Goal: Task Accomplishment & Management: Use online tool/utility

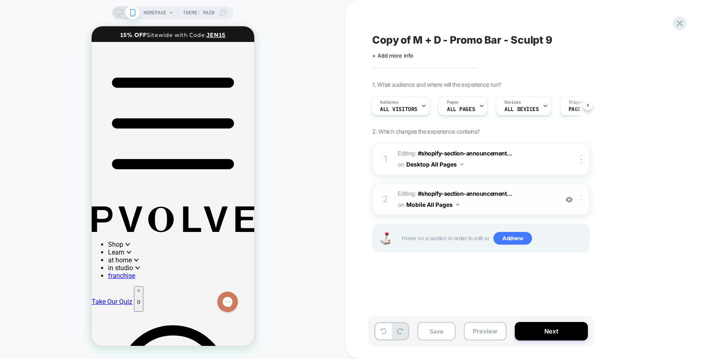
click at [578, 200] on div at bounding box center [583, 199] width 14 height 9
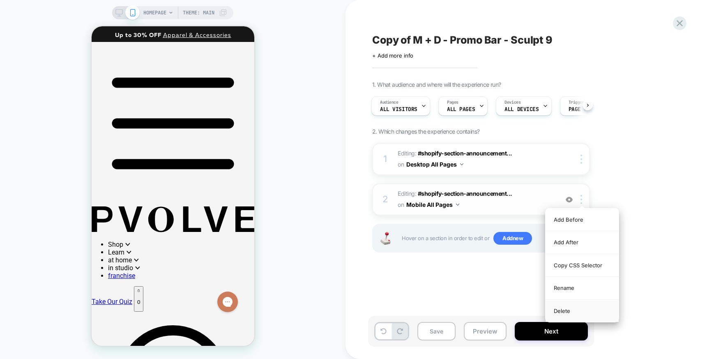
click at [564, 314] on div "Delete" at bounding box center [582, 311] width 73 height 22
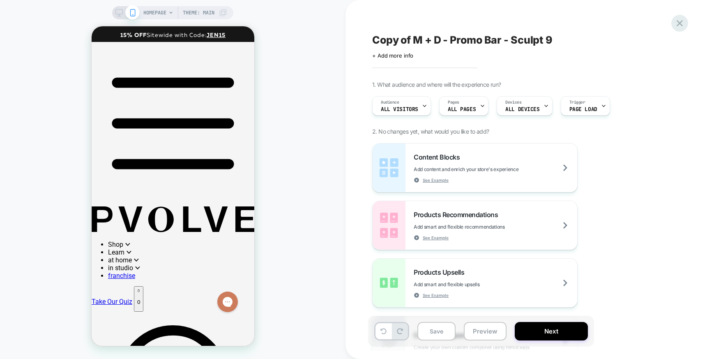
click at [678, 21] on icon at bounding box center [680, 23] width 6 height 6
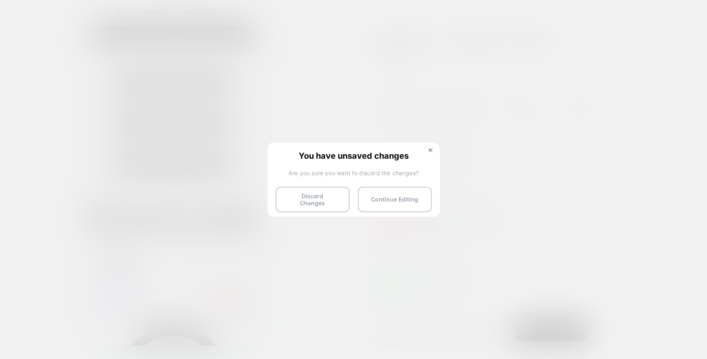
drag, startPoint x: 317, startPoint y: 202, endPoint x: 388, endPoint y: 213, distance: 72.4
click at [388, 215] on div "You have unsaved changes Are you sure you want to discard the changes? Discard …" at bounding box center [354, 179] width 173 height 73
click at [389, 200] on button "Continue Editing" at bounding box center [395, 199] width 74 height 25
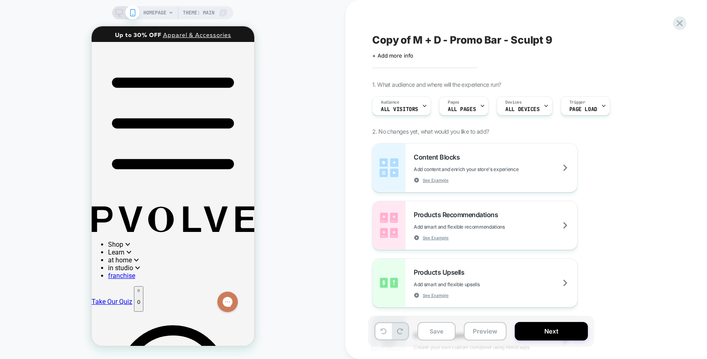
click at [119, 14] on icon at bounding box center [119, 12] width 7 height 7
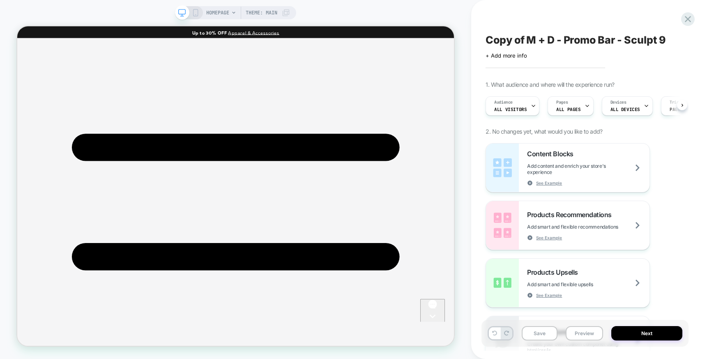
scroll to position [0, 0]
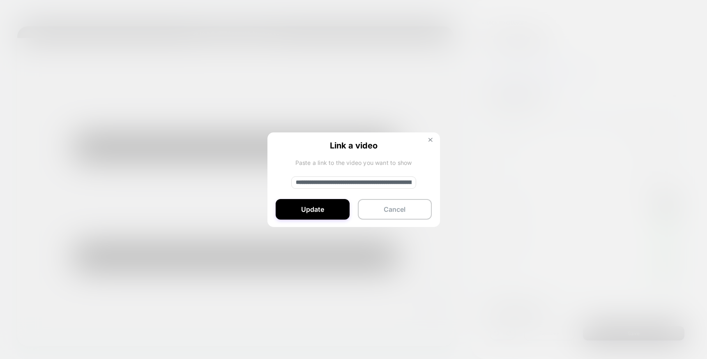
click at [431, 142] on button at bounding box center [430, 140] width 9 height 7
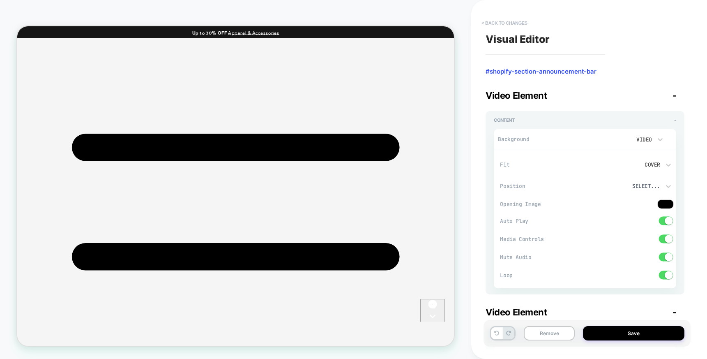
click at [503, 23] on button "< Back to changes" at bounding box center [505, 22] width 54 height 13
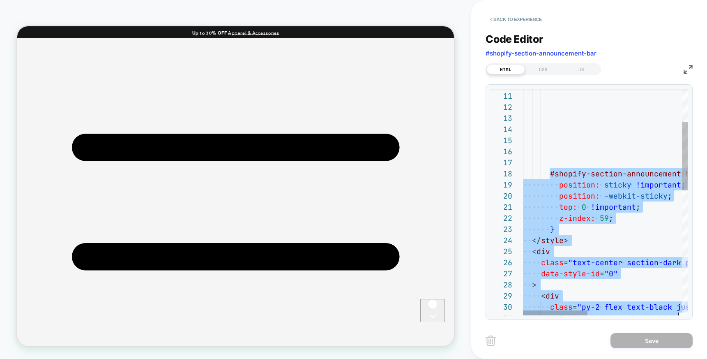
scroll to position [78, 0]
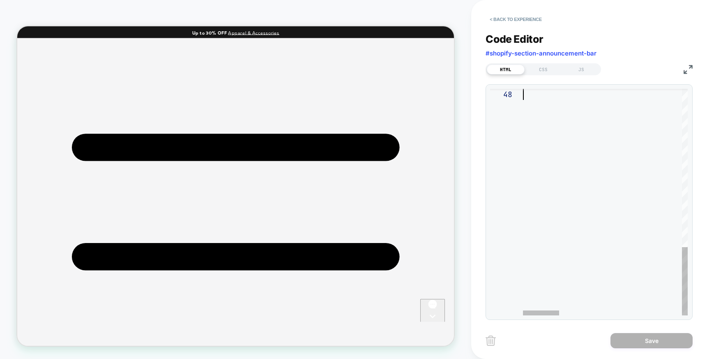
drag, startPoint x: 550, startPoint y: 282, endPoint x: 608, endPoint y: 397, distance: 129.2
type textarea "**********"
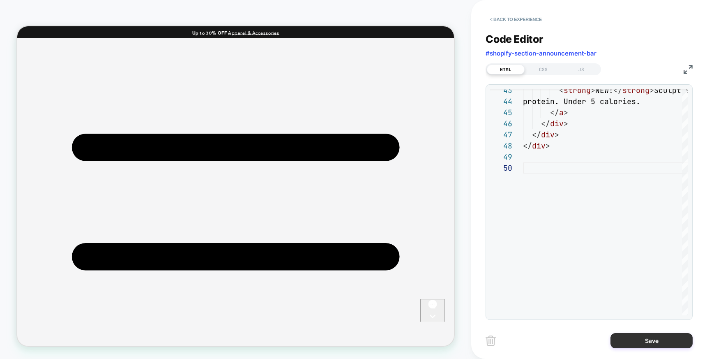
click at [636, 340] on button "Save" at bounding box center [652, 340] width 82 height 15
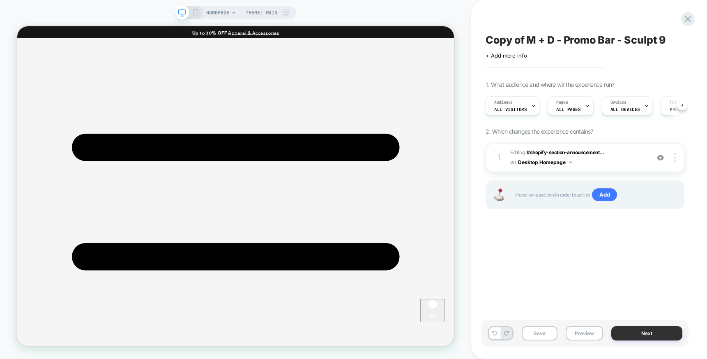
scroll to position [0, 0]
click at [676, 159] on img at bounding box center [676, 157] width 2 height 9
click at [585, 163] on span "Editing : #shopify-section-announcement... #shopify-section-announcement-bar on…" at bounding box center [578, 157] width 135 height 19
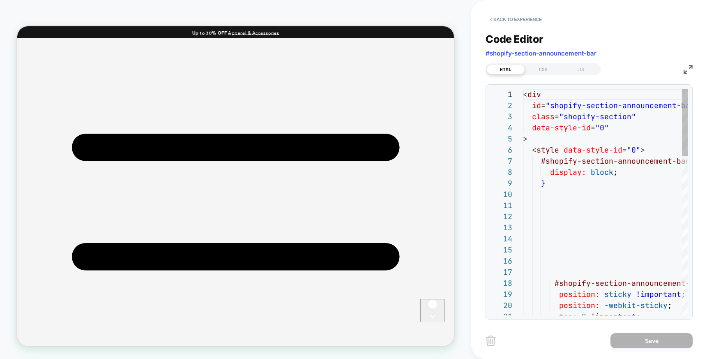
scroll to position [111, 0]
click at [545, 70] on div "CSS" at bounding box center [544, 70] width 38 height 10
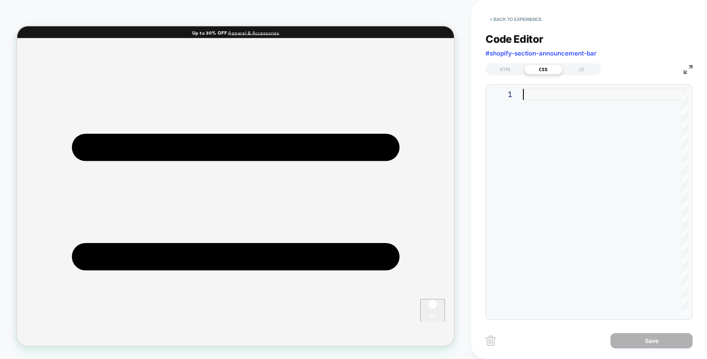
click at [547, 94] on div at bounding box center [605, 202] width 165 height 226
type textarea "**********"
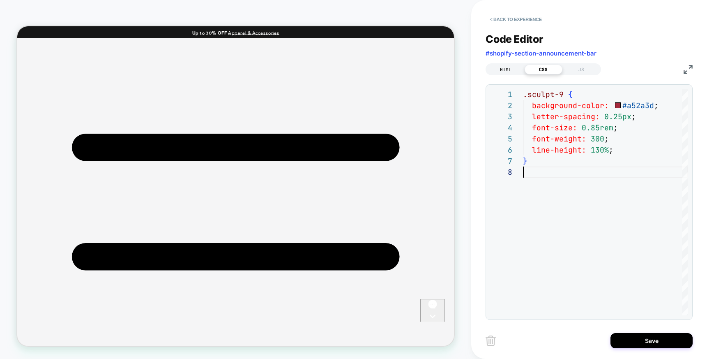
click at [502, 68] on div "HTML" at bounding box center [506, 70] width 38 height 10
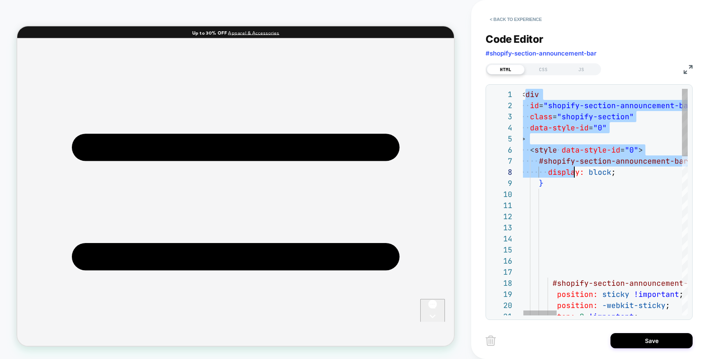
scroll to position [0, 22]
drag, startPoint x: 524, startPoint y: 94, endPoint x: 577, endPoint y: 182, distance: 102.6
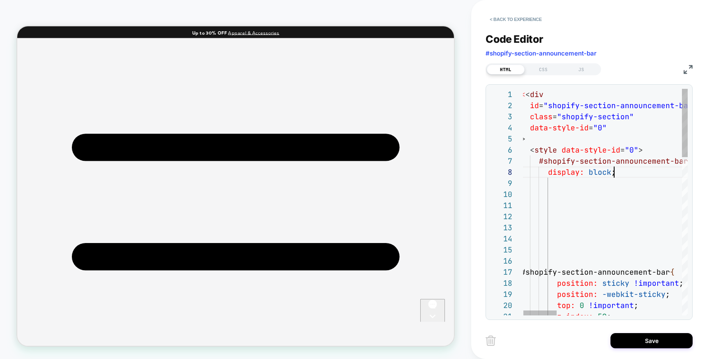
scroll to position [78, 93]
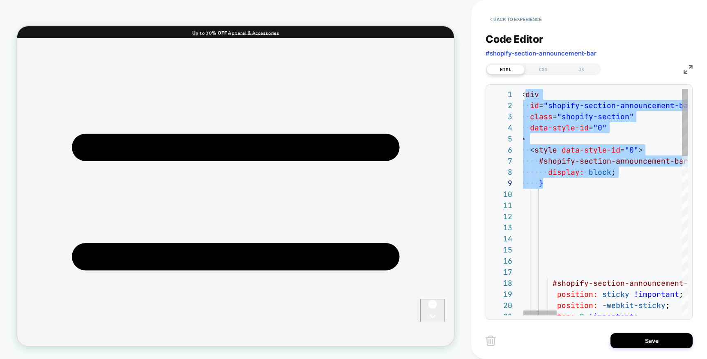
drag, startPoint x: 525, startPoint y: 179, endPoint x: 499, endPoint y: 92, distance: 90.8
click at [500, 92] on div "**********" at bounding box center [589, 202] width 198 height 226
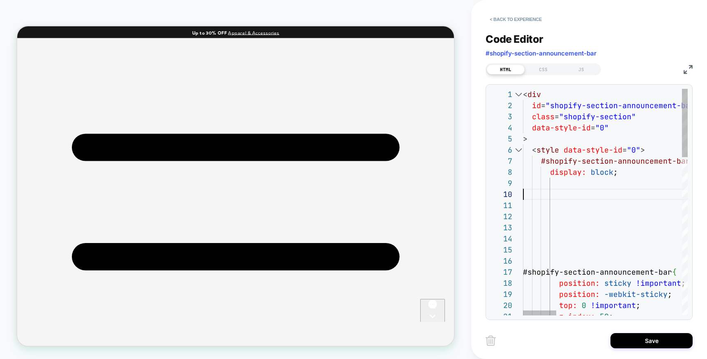
scroll to position [100, 0]
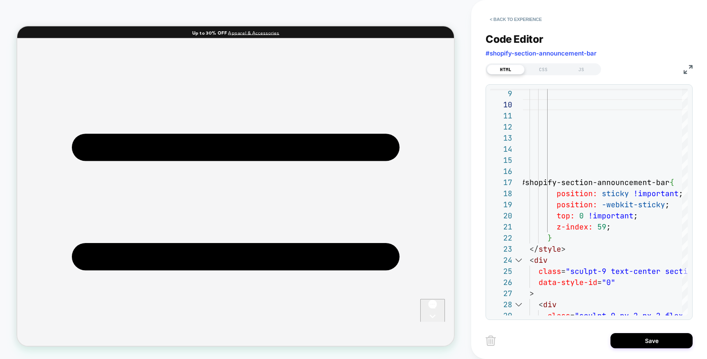
click at [684, 71] on img at bounding box center [688, 69] width 9 height 9
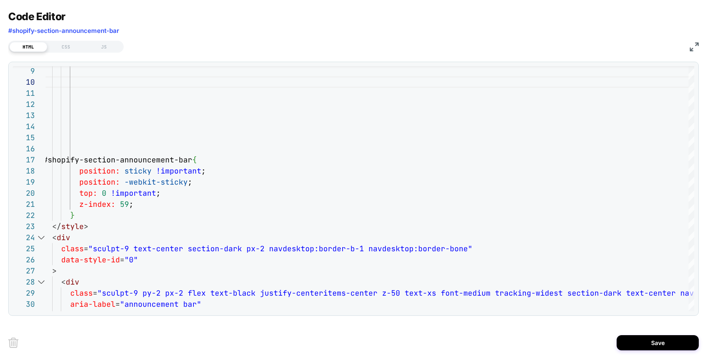
click at [695, 47] on img at bounding box center [694, 46] width 9 height 9
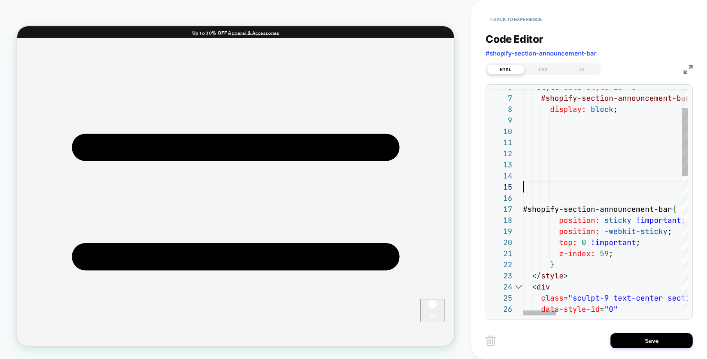
scroll to position [0, 0]
type textarea "**********"
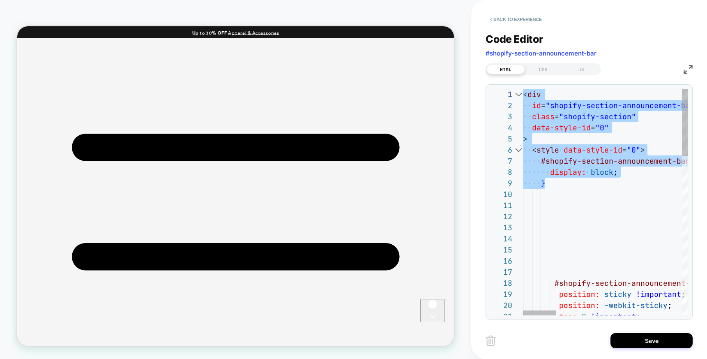
scroll to position [11, 0]
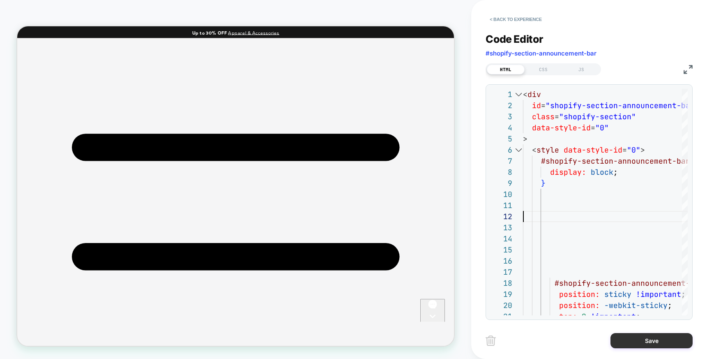
click at [630, 343] on button "Save" at bounding box center [652, 340] width 82 height 15
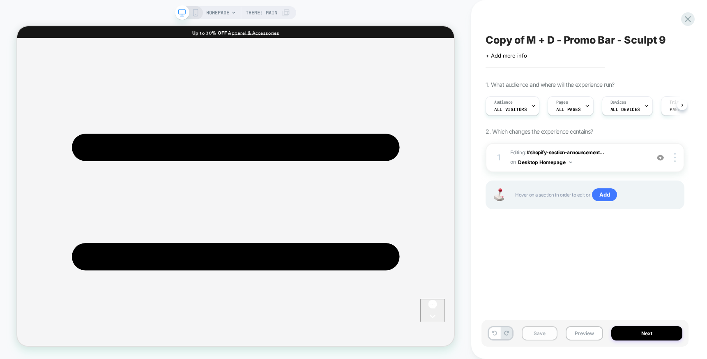
scroll to position [0, 0]
click at [495, 333] on icon at bounding box center [494, 332] width 5 height 5
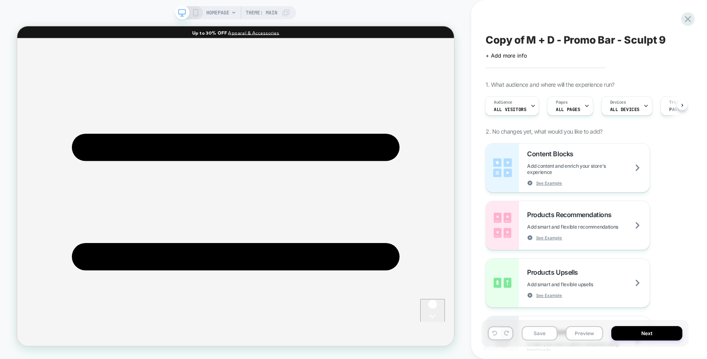
click at [506, 333] on icon at bounding box center [506, 332] width 5 height 5
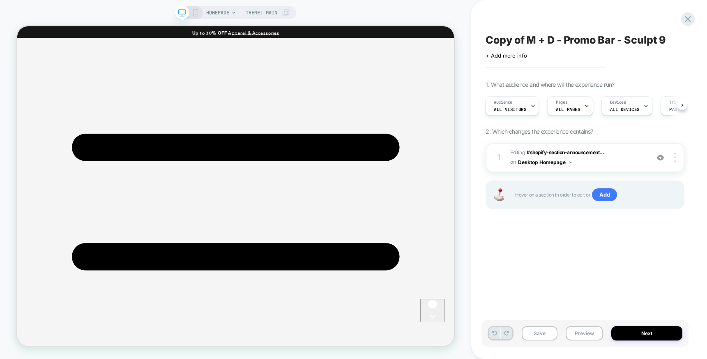
click at [506, 333] on icon at bounding box center [506, 332] width 5 height 5
click at [605, 159] on span "Editing : #shopify-section-announcement... #shopify-section-announcement-bar on…" at bounding box center [578, 157] width 135 height 19
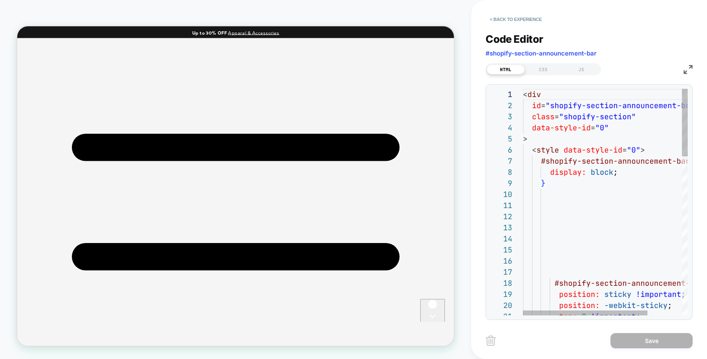
scroll to position [22, 13]
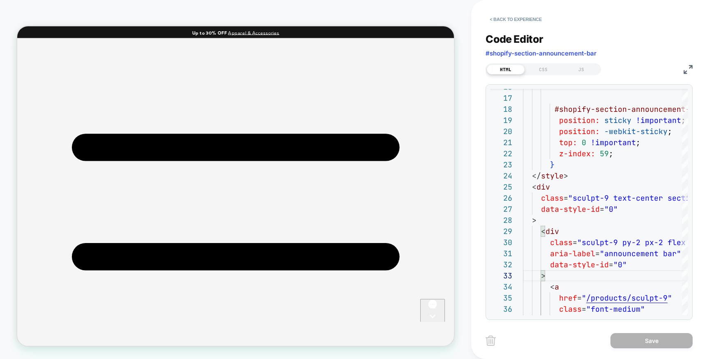
drag, startPoint x: 690, startPoint y: 69, endPoint x: 654, endPoint y: 85, distance: 39.4
click at [690, 69] on img at bounding box center [688, 69] width 9 height 9
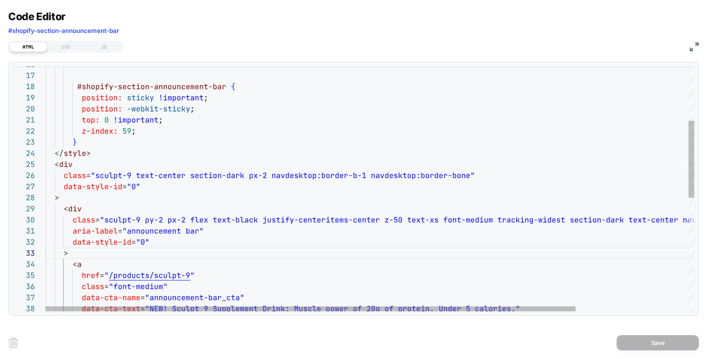
click at [363, 177] on div "#shopify-section-announcement-bar { position: sticky !important ; position: -we…" at bounding box center [439, 281] width 787 height 778
type textarea "**********"
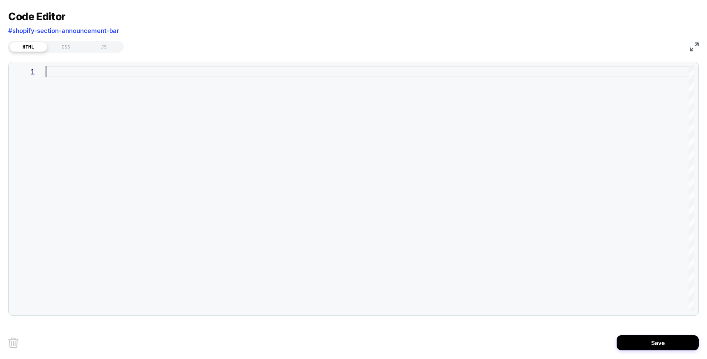
scroll to position [22, 27]
type textarea "****** ******** ******"
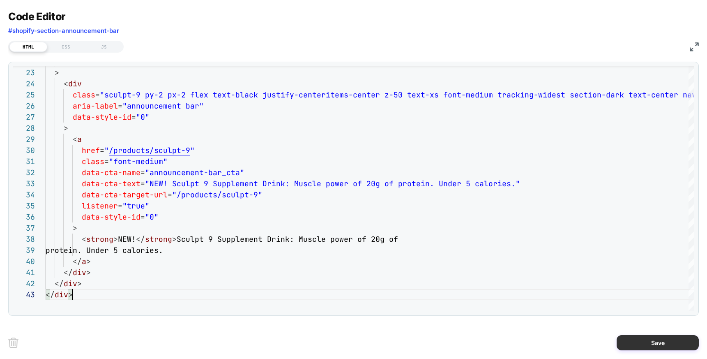
click at [678, 338] on button "Save" at bounding box center [658, 342] width 82 height 15
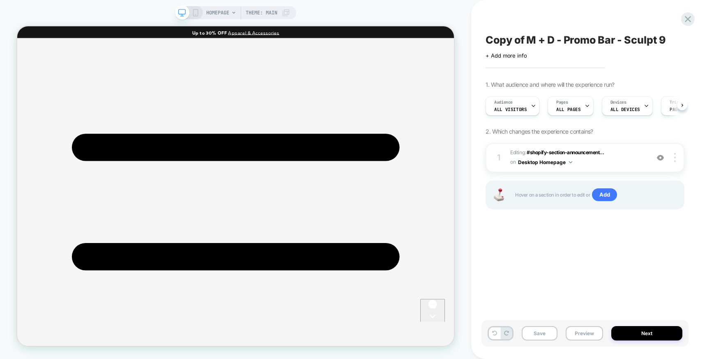
scroll to position [0, 0]
click at [581, 152] on span "#shopify-section-announcement..." at bounding box center [565, 152] width 77 height 6
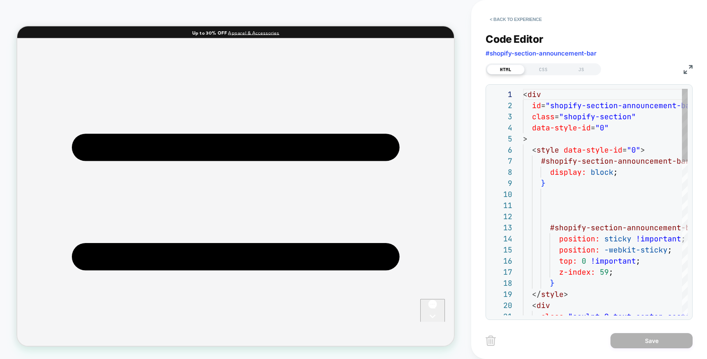
scroll to position [111, 0]
click at [543, 67] on div "CSS" at bounding box center [544, 70] width 38 height 10
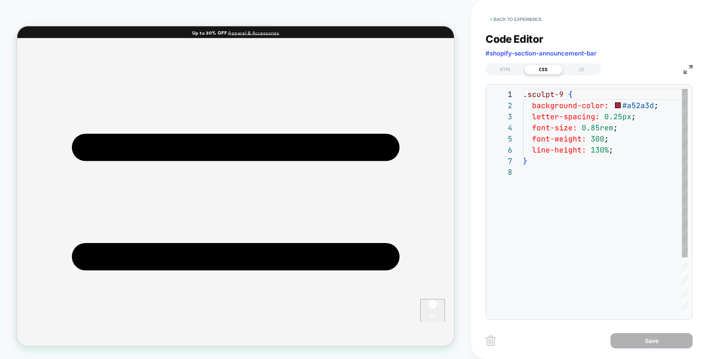
scroll to position [78, 0]
click at [509, 69] on div "HTML" at bounding box center [506, 70] width 38 height 10
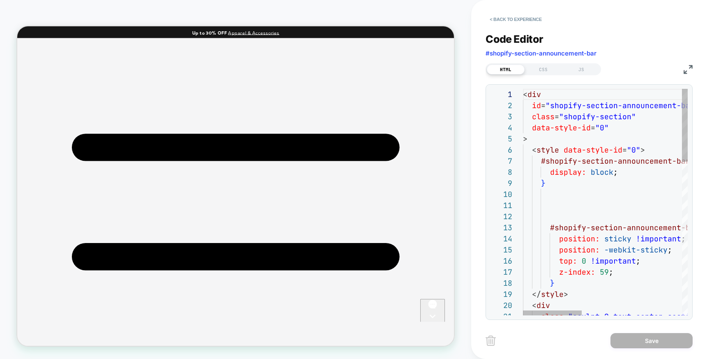
scroll to position [11, 0]
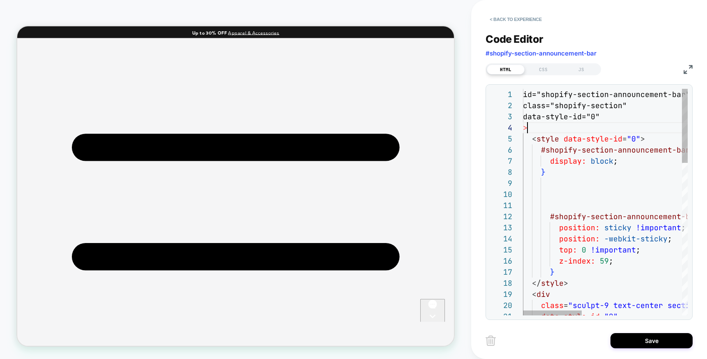
scroll to position [33, 0]
type textarea "**********"
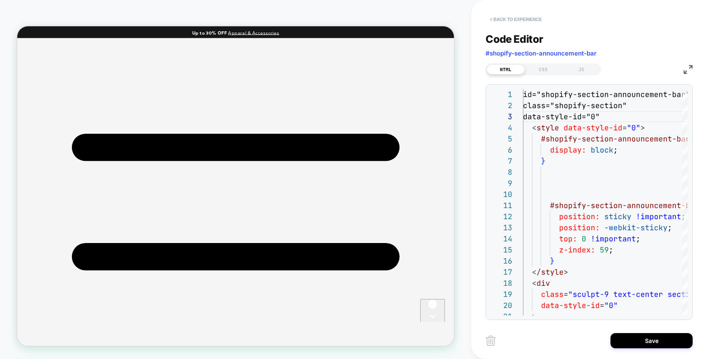
click at [500, 22] on button "< Back to experience" at bounding box center [516, 19] width 60 height 13
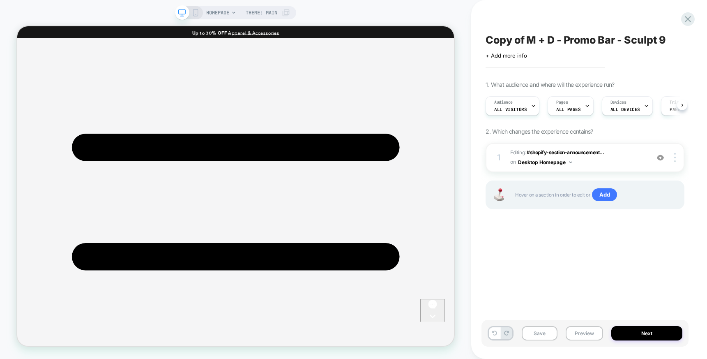
scroll to position [0, 0]
click at [675, 159] on img at bounding box center [676, 157] width 2 height 9
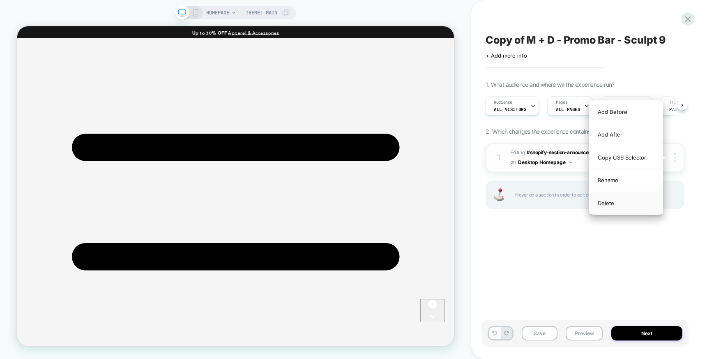
click at [620, 205] on div "Delete" at bounding box center [626, 203] width 73 height 22
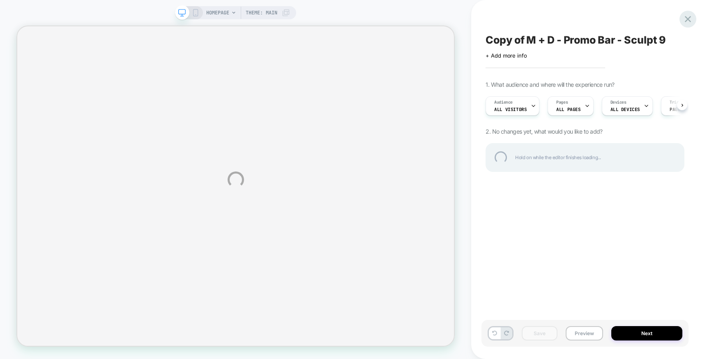
click at [688, 15] on div at bounding box center [688, 19] width 17 height 17
